Goal: Transaction & Acquisition: Subscribe to service/newsletter

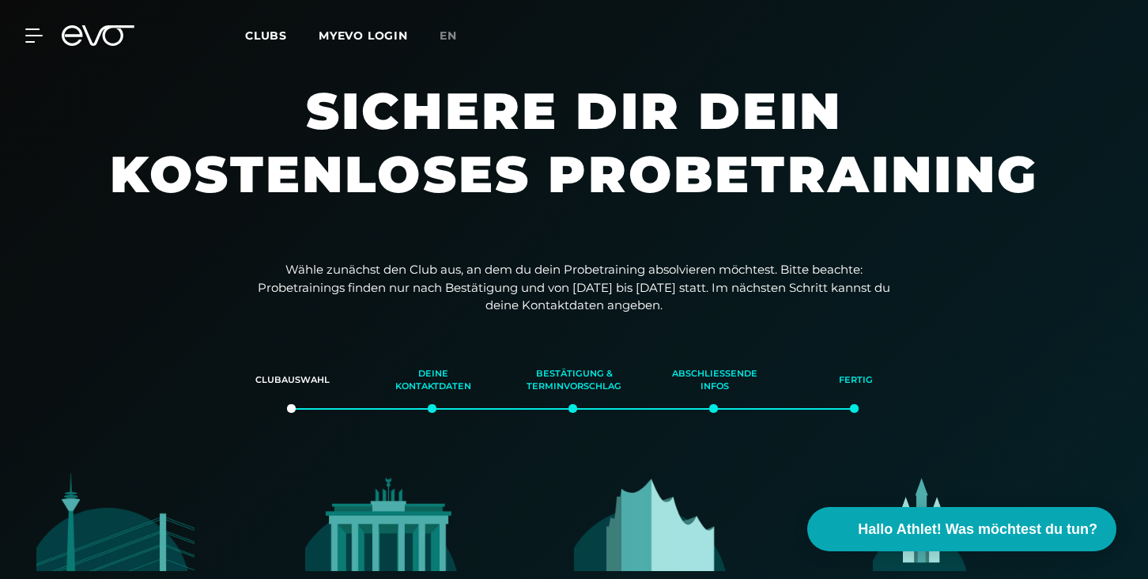
click at [109, 40] on icon at bounding box center [98, 35] width 73 height 21
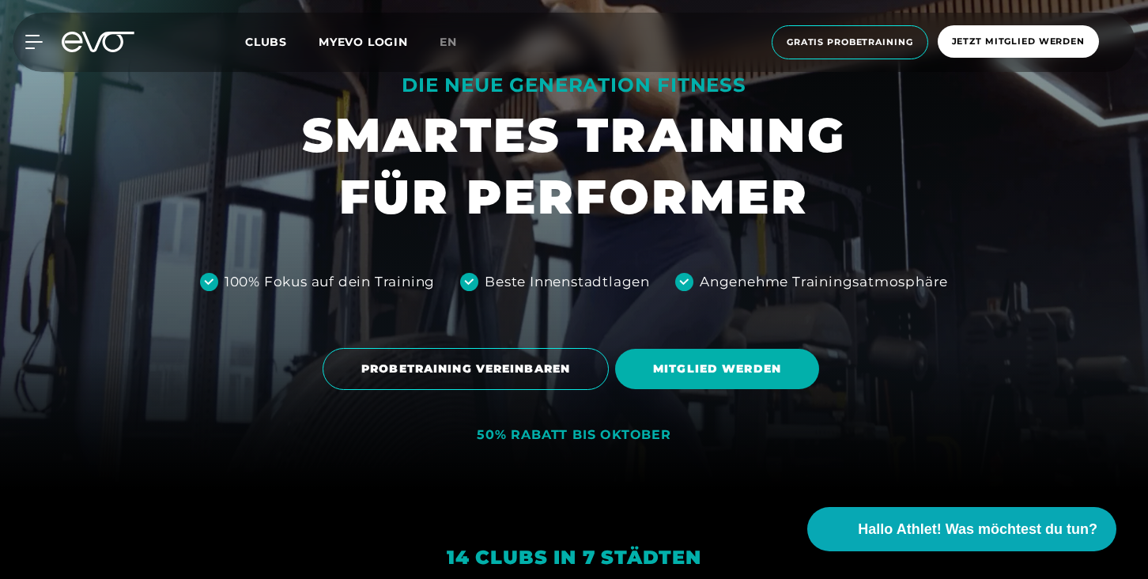
scroll to position [153, 0]
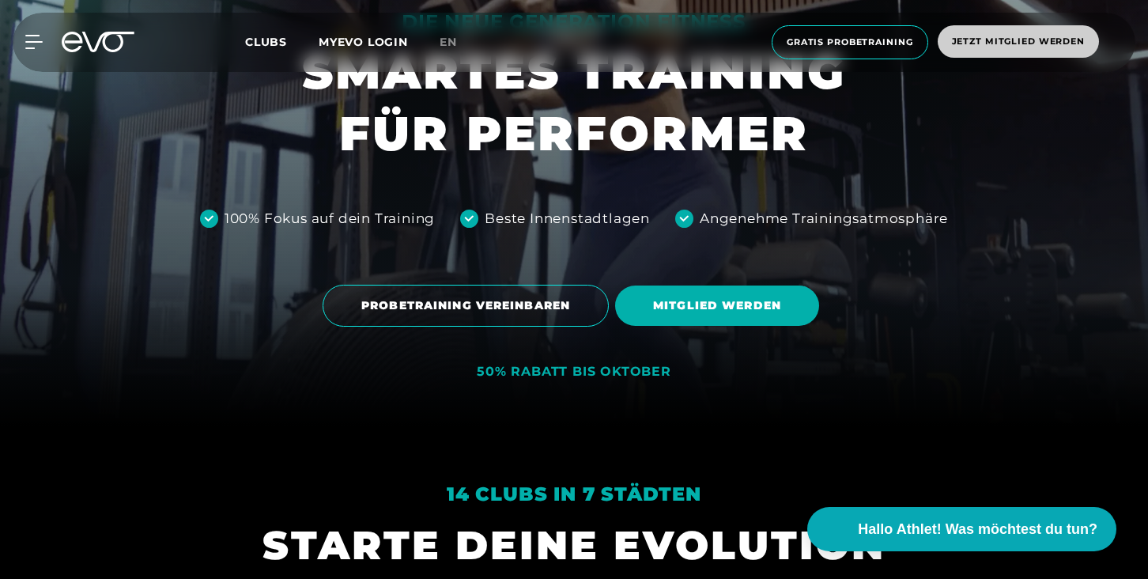
click at [971, 35] on span "Jetzt Mitglied werden" at bounding box center [1018, 41] width 133 height 13
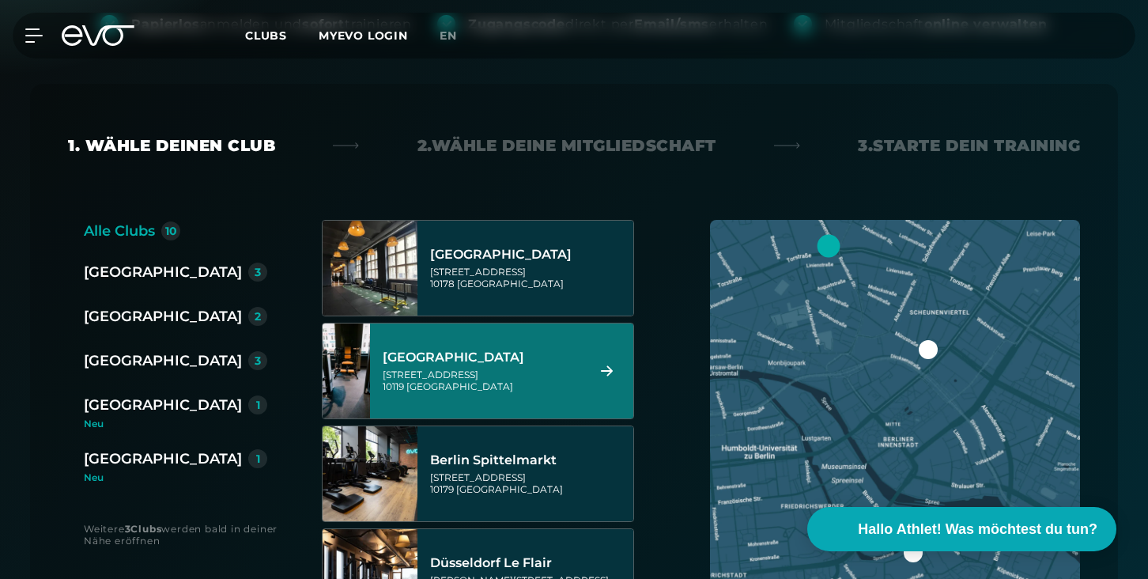
click at [527, 371] on div "[STREET_ADDRESS]" at bounding box center [482, 380] width 198 height 24
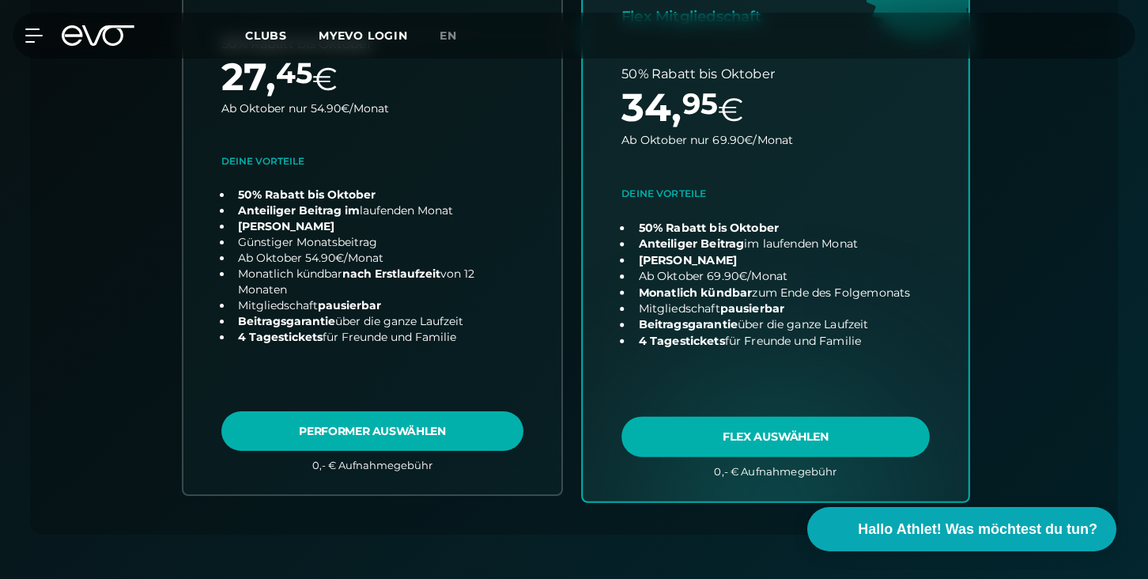
scroll to position [620, 0]
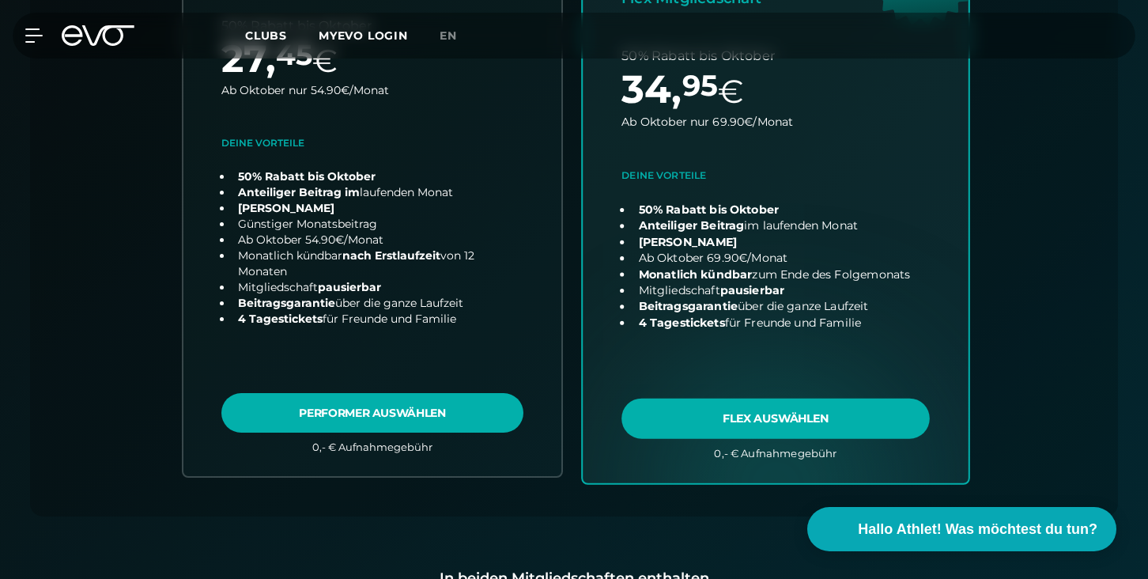
click at [693, 411] on link "choose plan" at bounding box center [775, 171] width 386 height 622
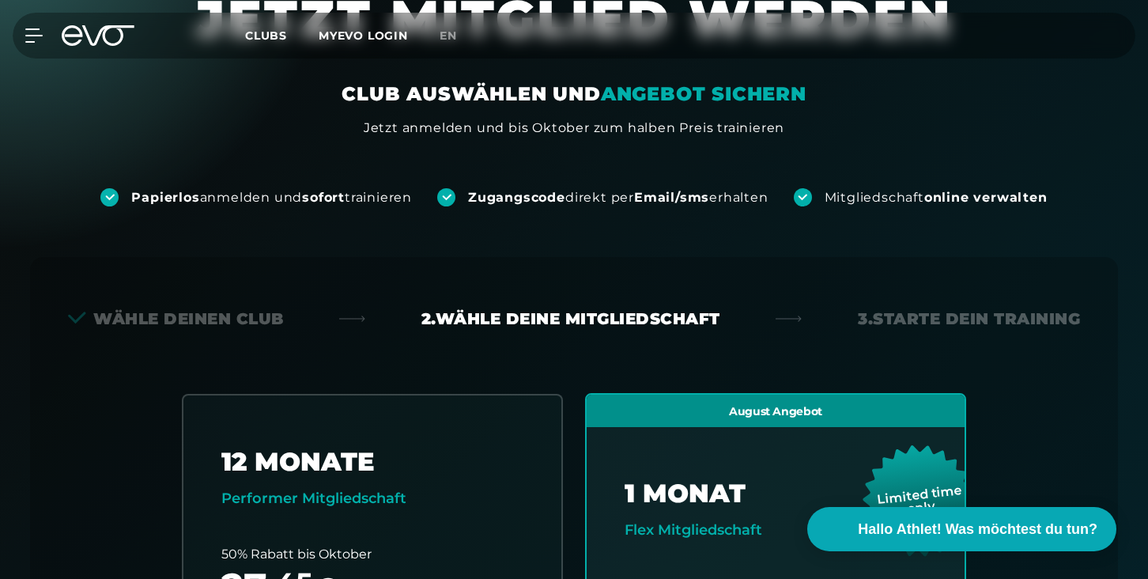
scroll to position [104, 0]
